Goal: Information Seeking & Learning: Learn about a topic

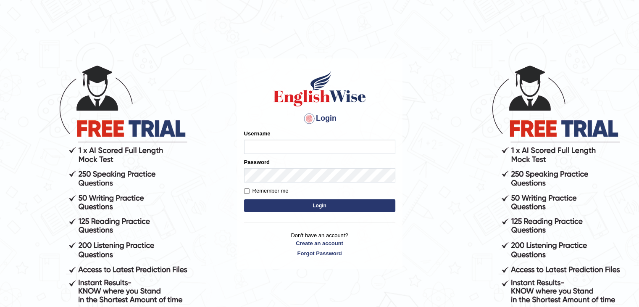
type input "Kezang20251"
click at [275, 207] on button "Login" at bounding box center [319, 205] width 151 height 13
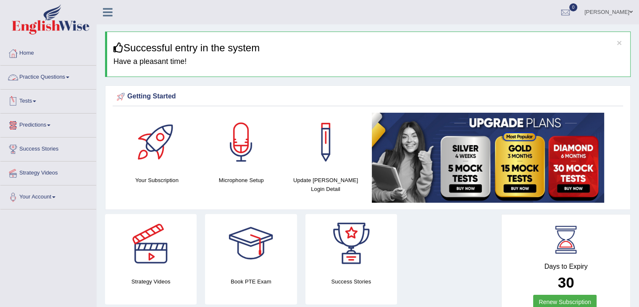
click at [58, 80] on link "Practice Questions" at bounding box center [48, 76] width 96 height 21
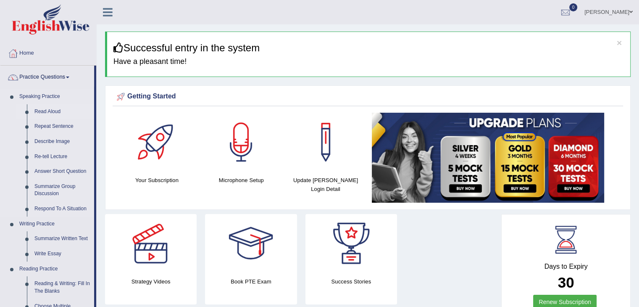
click at [52, 112] on link "Read Aloud" at bounding box center [62, 111] width 63 height 15
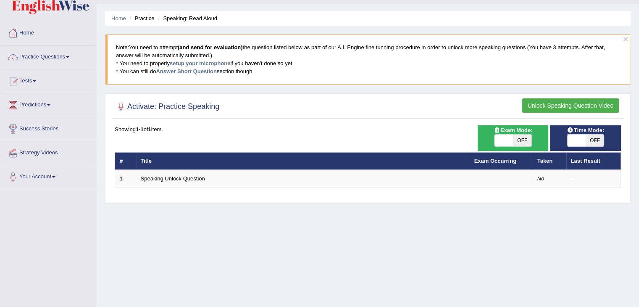
scroll to position [21, 0]
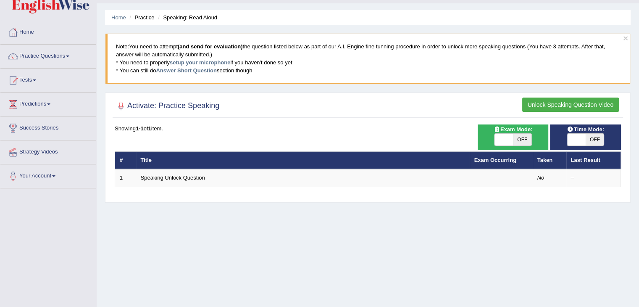
click at [189, 192] on div "Time Mode: ON OFF Exam Mode: ON OFF Showing 1-1 of 1 item. # Title Exam Occurri…" at bounding box center [368, 161] width 510 height 74
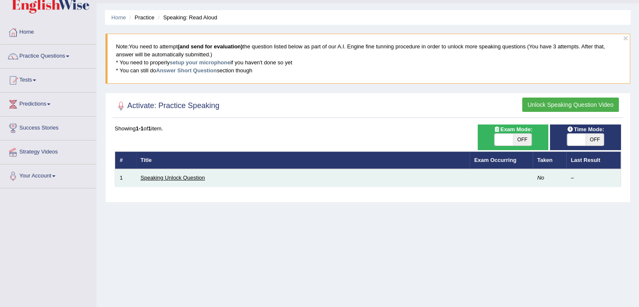
click at [203, 179] on link "Speaking Unlock Question" at bounding box center [173, 177] width 64 height 6
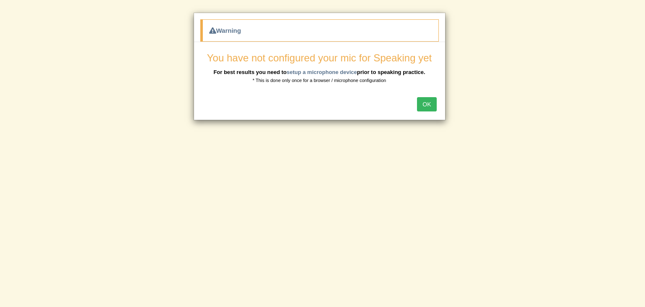
click at [426, 103] on button "OK" at bounding box center [426, 104] width 19 height 14
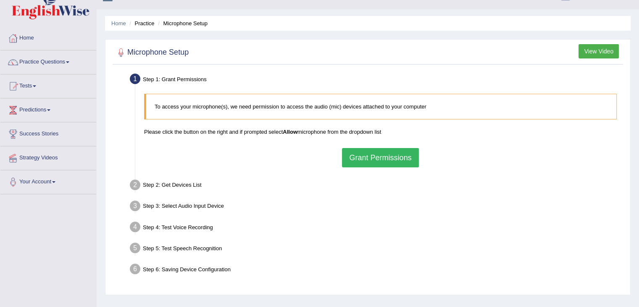
scroll to position [13, 0]
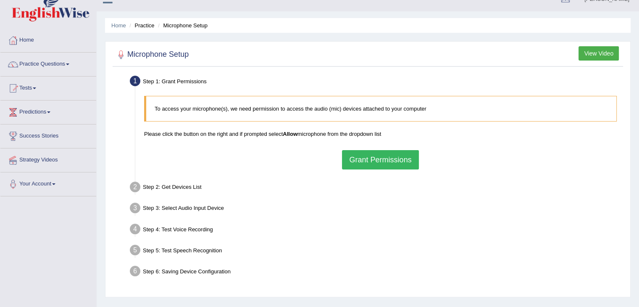
click at [591, 55] on button "View Video" at bounding box center [598, 53] width 40 height 14
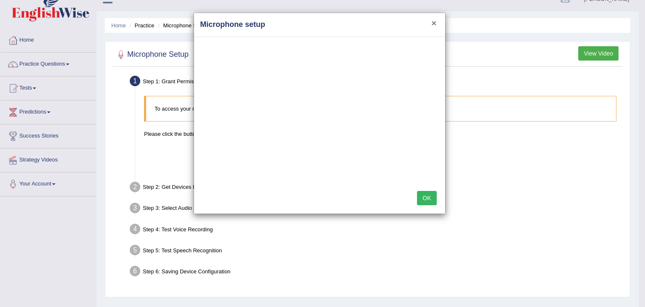
click at [435, 24] on button "×" at bounding box center [433, 22] width 5 height 9
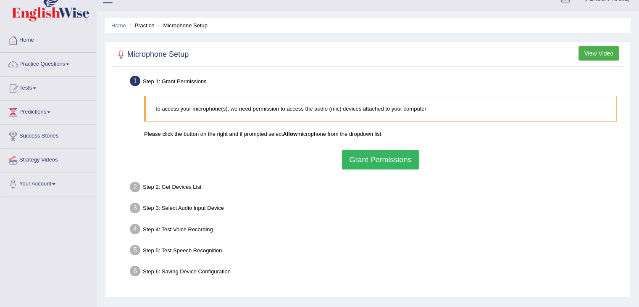
scroll to position [0, 0]
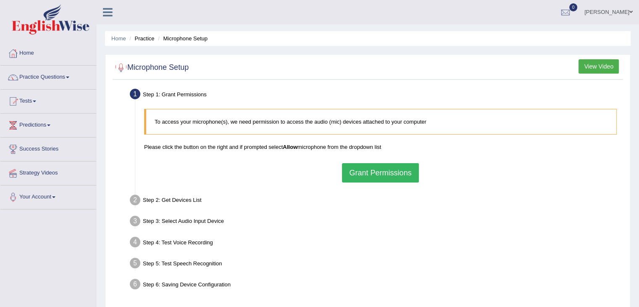
click at [144, 39] on li "Practice" at bounding box center [140, 38] width 27 height 8
click at [121, 68] on div at bounding box center [121, 67] width 13 height 13
click at [359, 173] on button "Grant Permissions" at bounding box center [380, 172] width 76 height 19
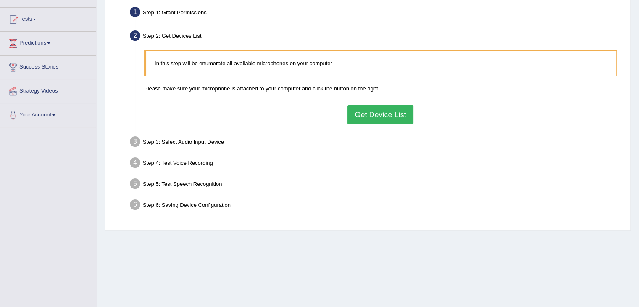
scroll to position [82, 0]
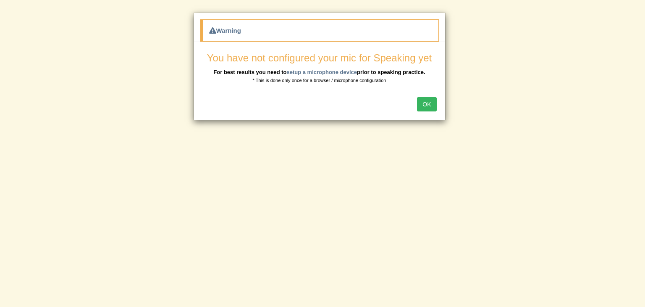
click at [425, 102] on button "OK" at bounding box center [426, 104] width 19 height 14
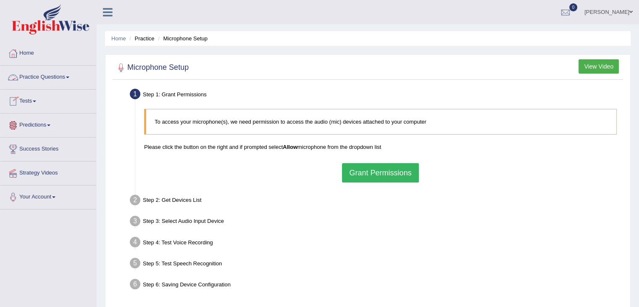
click at [40, 79] on link "Practice Questions" at bounding box center [48, 76] width 96 height 21
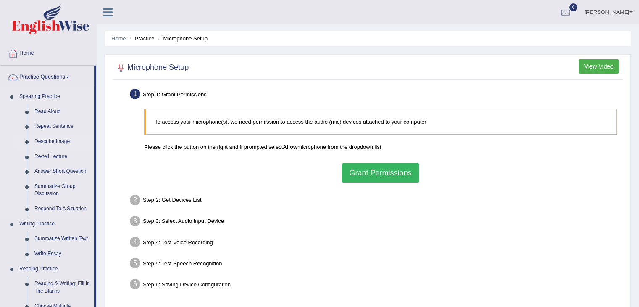
click at [48, 142] on link "Describe Image" at bounding box center [62, 141] width 63 height 15
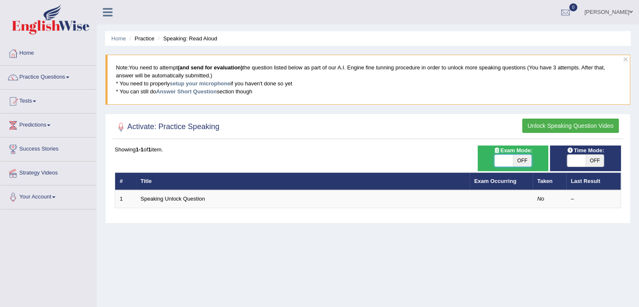
click at [502, 160] on span at bounding box center [503, 161] width 18 height 12
checkbox input "true"
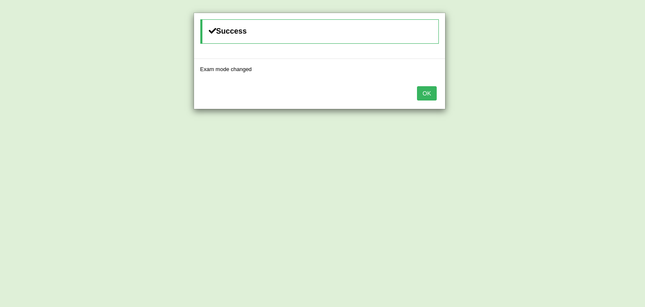
click at [421, 90] on button "OK" at bounding box center [426, 93] width 19 height 14
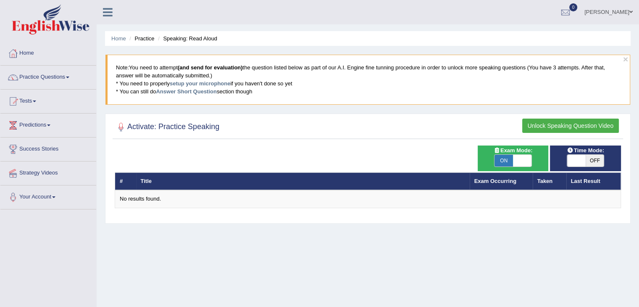
click at [59, 75] on link "Practice Questions" at bounding box center [48, 76] width 96 height 21
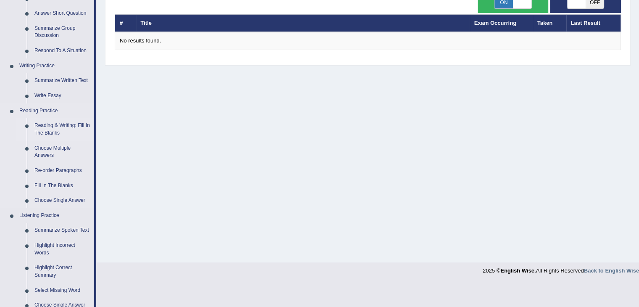
scroll to position [294, 0]
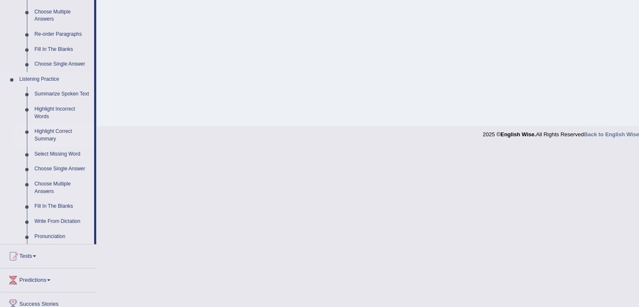
click at [55, 133] on link "Highlight Correct Summary" at bounding box center [62, 135] width 63 height 22
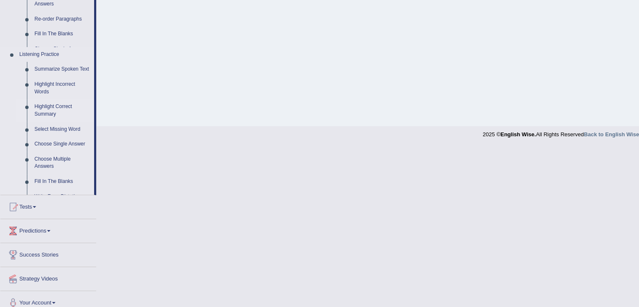
scroll to position [134, 0]
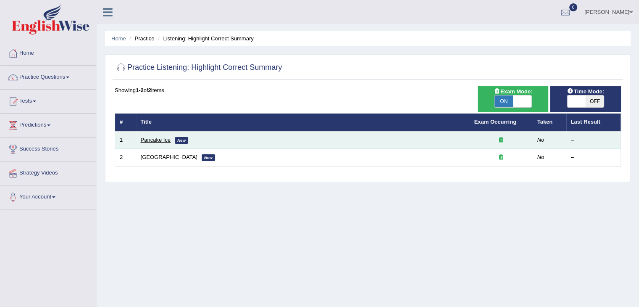
click at [147, 137] on link "Pancake Ice" at bounding box center [156, 140] width 30 height 6
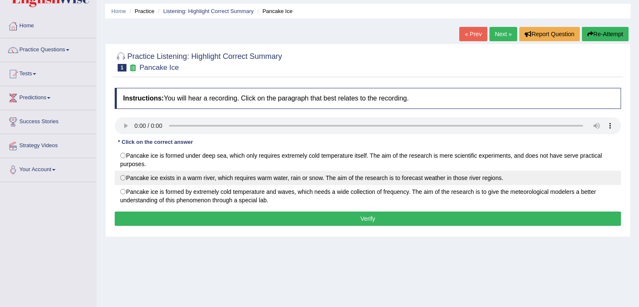
scroll to position [42, 0]
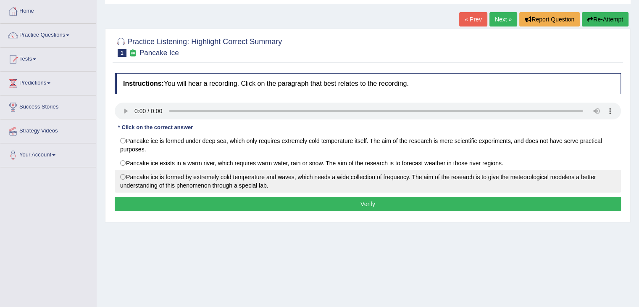
click at [126, 178] on label "Pancake ice is formed by extremely cold temperature and waves, which needs a wi…" at bounding box center [368, 181] width 506 height 23
radio input "true"
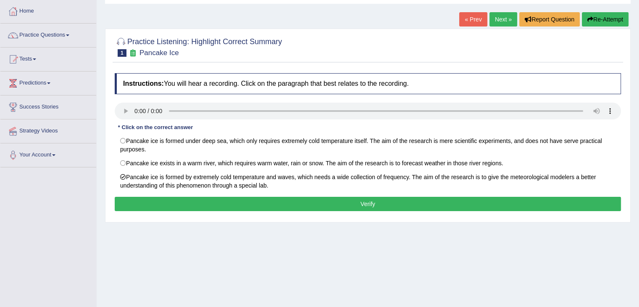
click at [194, 205] on button "Verify" at bounding box center [368, 204] width 506 height 14
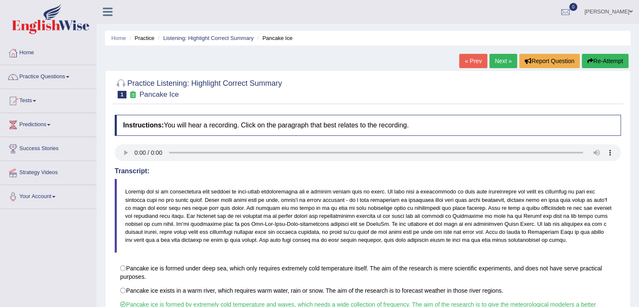
scroll to position [0, 0]
click at [498, 61] on link "Next »" at bounding box center [503, 61] width 28 height 14
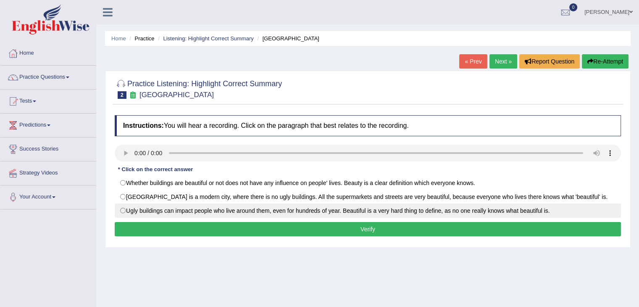
click at [122, 210] on label "Ugly buildings can impact people who live around them, even for hundreds of yea…" at bounding box center [368, 210] width 506 height 14
radio input "true"
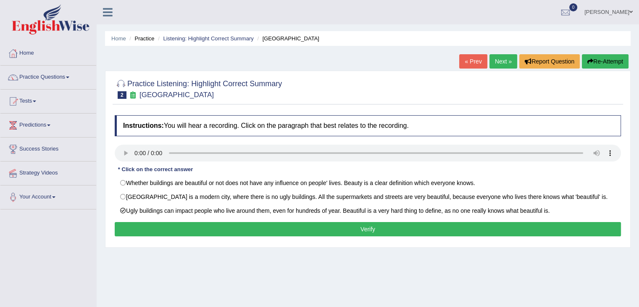
click at [143, 231] on button "Verify" at bounding box center [368, 229] width 506 height 14
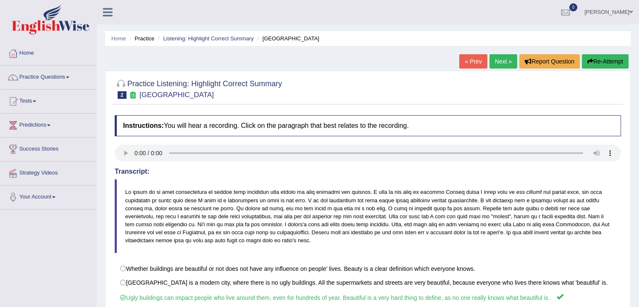
click at [501, 63] on link "Next »" at bounding box center [503, 61] width 28 height 14
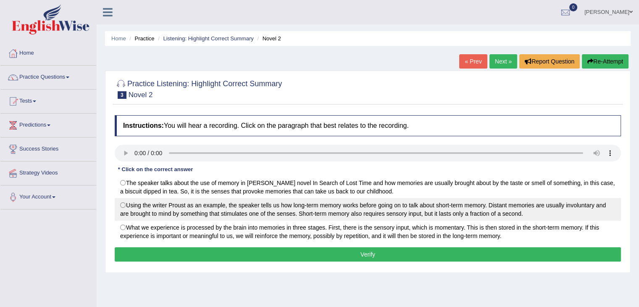
click at [123, 205] on label "Using the writer Proust as an example, the speaker tells us how long-term memor…" at bounding box center [368, 209] width 506 height 23
radio input "true"
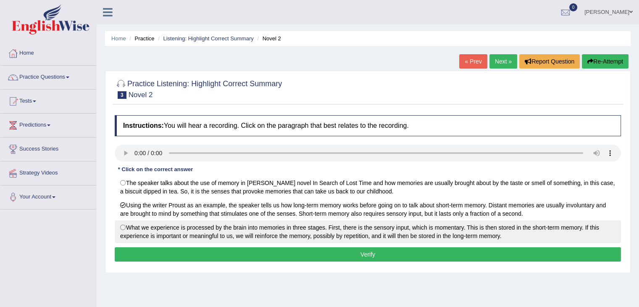
click at [124, 227] on label "What we experience is processed by the brain into memories in three stages. Fir…" at bounding box center [368, 231] width 506 height 23
radio input "true"
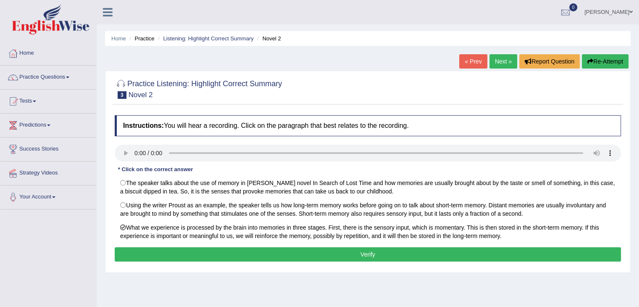
click at [155, 255] on button "Verify" at bounding box center [368, 254] width 506 height 14
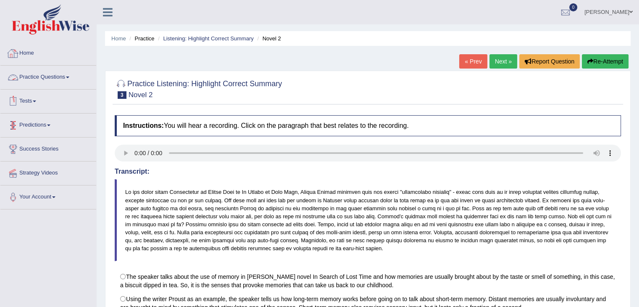
click at [45, 79] on link "Practice Questions" at bounding box center [48, 76] width 96 height 21
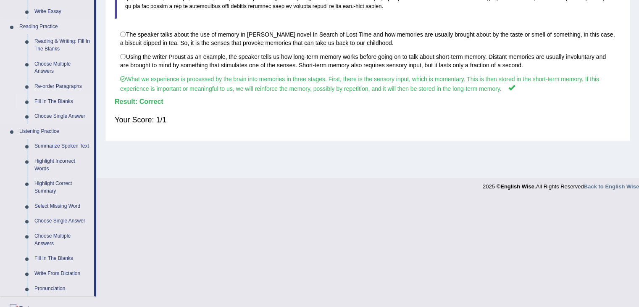
scroll to position [252, 0]
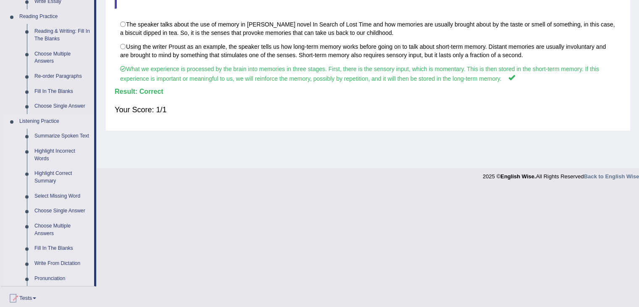
click at [54, 137] on link "Summarize Spoken Text" at bounding box center [62, 136] width 63 height 15
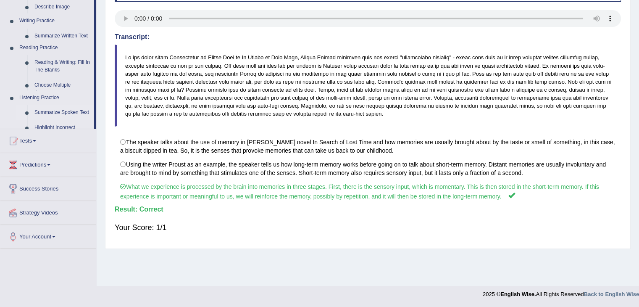
scroll to position [134, 0]
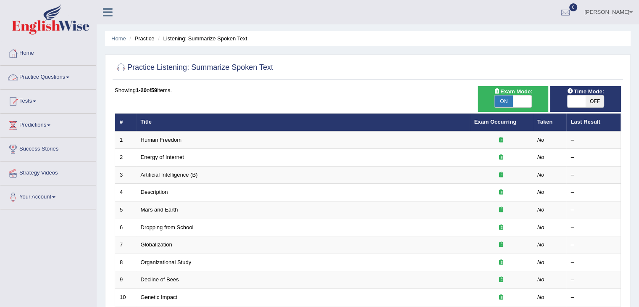
click at [60, 79] on link "Practice Questions" at bounding box center [48, 76] width 96 height 21
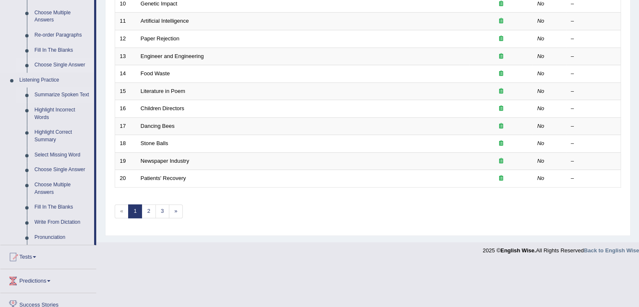
scroll to position [294, 0]
click at [54, 221] on link "Write From Dictation" at bounding box center [62, 221] width 63 height 15
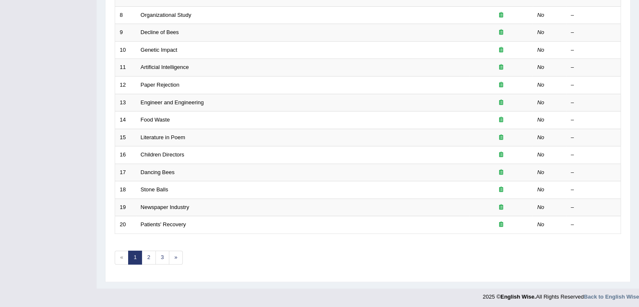
scroll to position [111, 0]
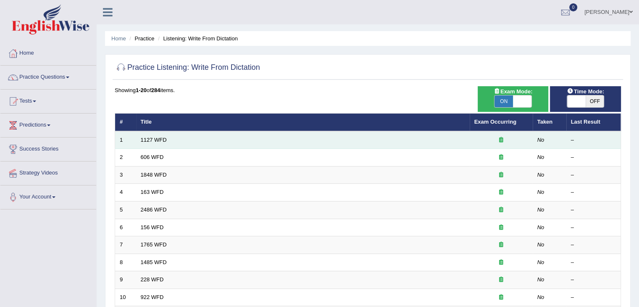
click at [195, 142] on td "1127 WFD" at bounding box center [302, 140] width 333 height 18
click at [147, 139] on link "1127 WFD" at bounding box center [154, 140] width 26 height 6
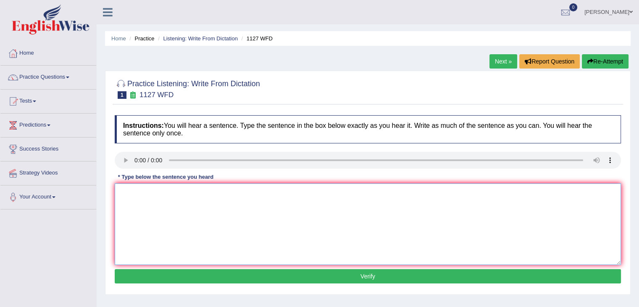
click at [145, 195] on textarea at bounding box center [368, 223] width 506 height 81
type textarea "university degree is important in many"
click at [348, 273] on button "Verify" at bounding box center [368, 276] width 506 height 14
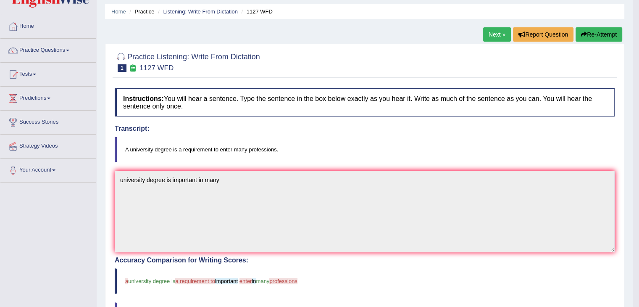
scroll to position [42, 0]
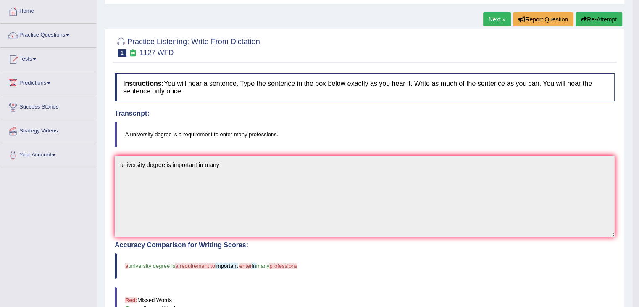
click at [490, 18] on link "Next »" at bounding box center [497, 19] width 28 height 14
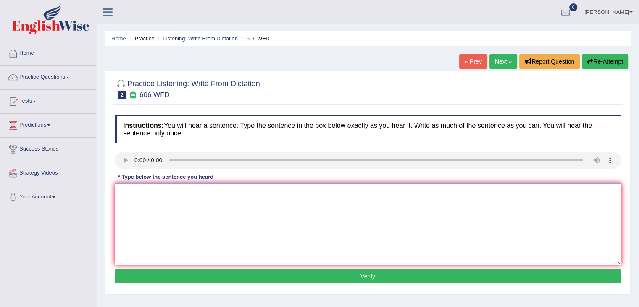
drag, startPoint x: 158, startPoint y: 202, endPoint x: 204, endPoint y: 212, distance: 47.3
click at [158, 202] on textarea at bounding box center [368, 223] width 506 height 81
click at [172, 194] on textarea "student will study" at bounding box center [368, 223] width 506 height 81
type textarea "student will study language and"
click at [184, 278] on button "Verify" at bounding box center [368, 276] width 506 height 14
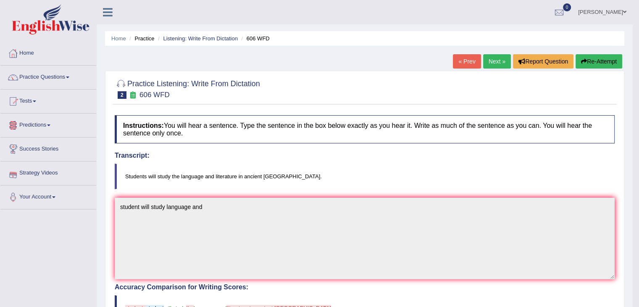
click at [50, 129] on link "Predictions" at bounding box center [48, 123] width 96 height 21
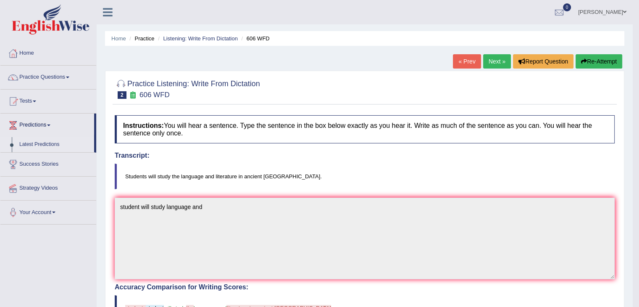
click at [38, 144] on link "Latest Predictions" at bounding box center [55, 144] width 79 height 15
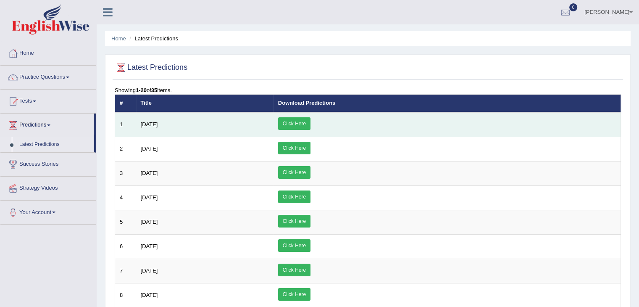
click at [142, 125] on span "[DATE]" at bounding box center [149, 124] width 17 height 6
click at [310, 124] on link "Click Here" at bounding box center [294, 123] width 32 height 13
